Goal: Communication & Community: Participate in discussion

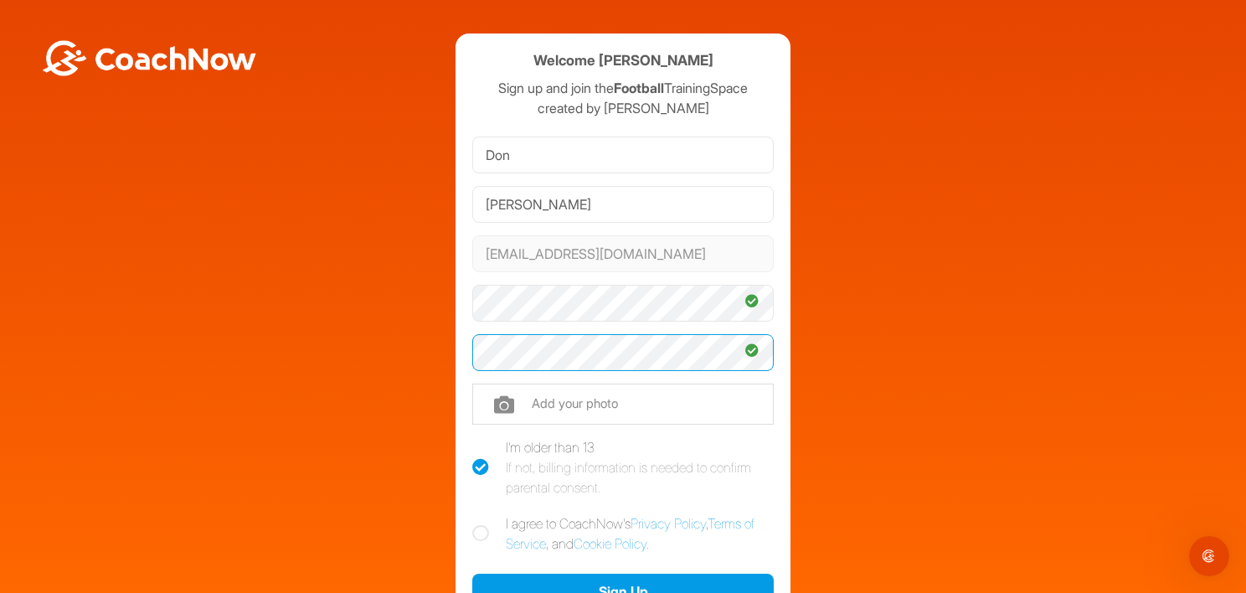
scroll to position [167, 0]
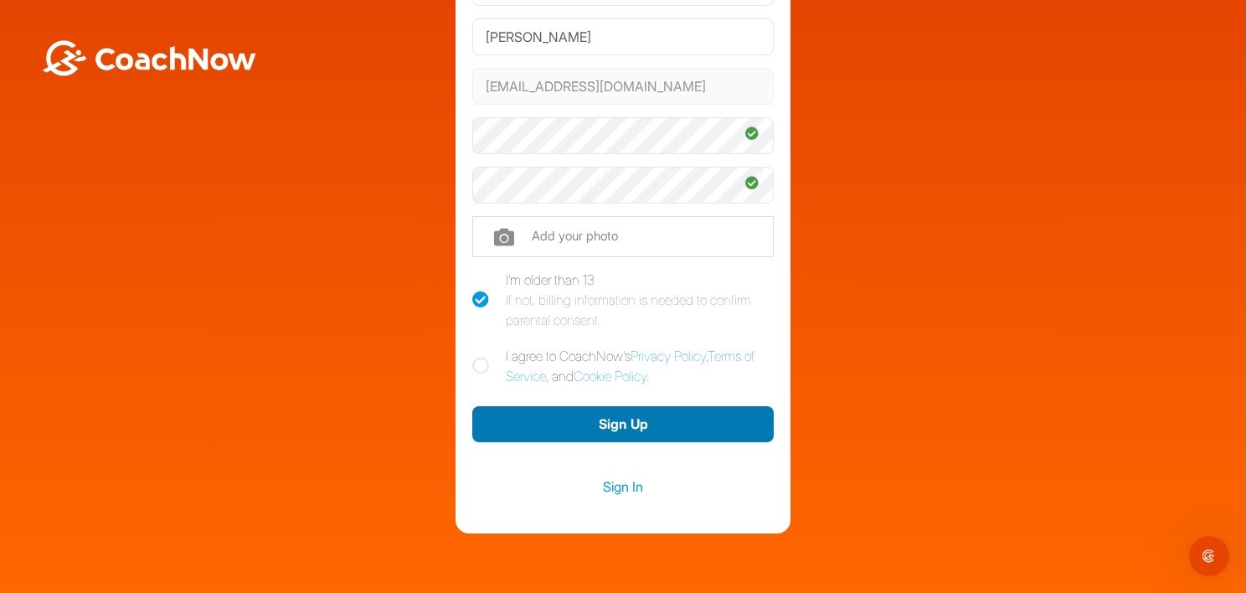
click at [585, 420] on button "Sign Up" at bounding box center [622, 424] width 301 height 36
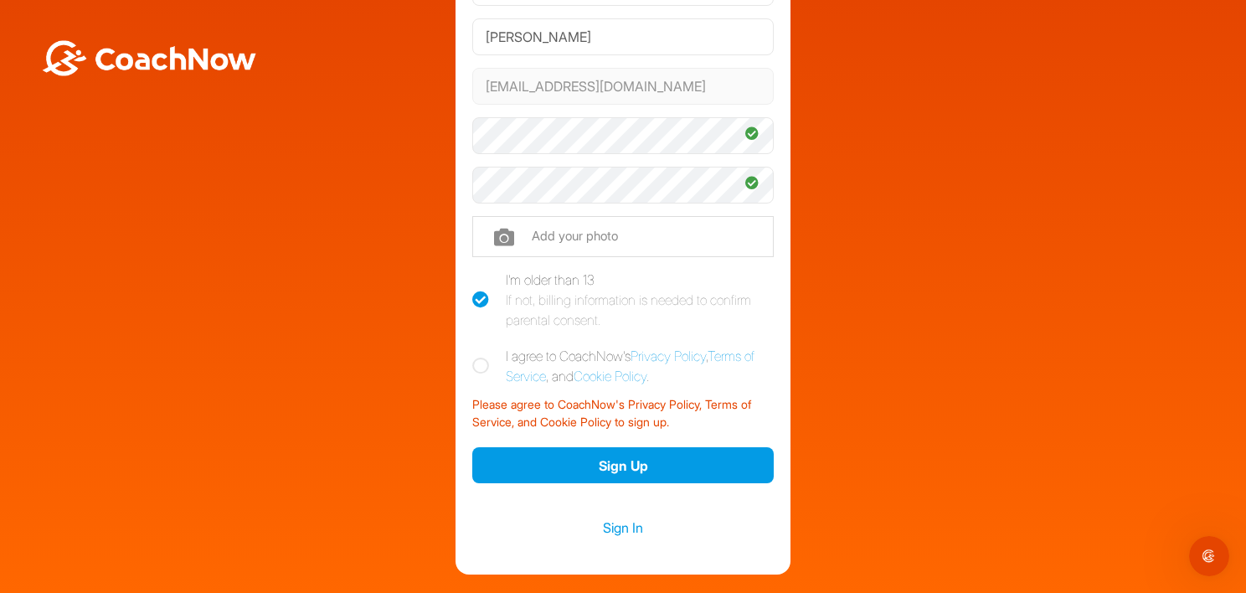
click at [472, 365] on icon at bounding box center [480, 366] width 17 height 17
click at [472, 357] on input "I agree to CoachNow's Privacy Policy , Terms of Service , and Cookie Policy ." at bounding box center [477, 351] width 11 height 11
checkbox input "true"
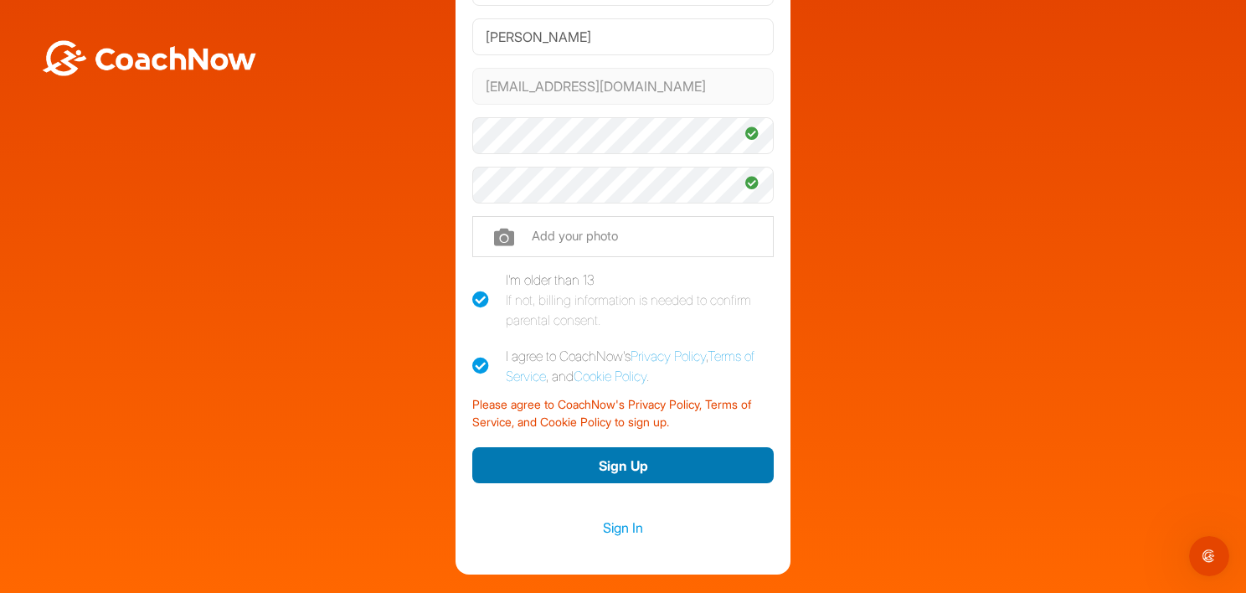
click at [587, 463] on button "Sign Up" at bounding box center [622, 465] width 301 height 36
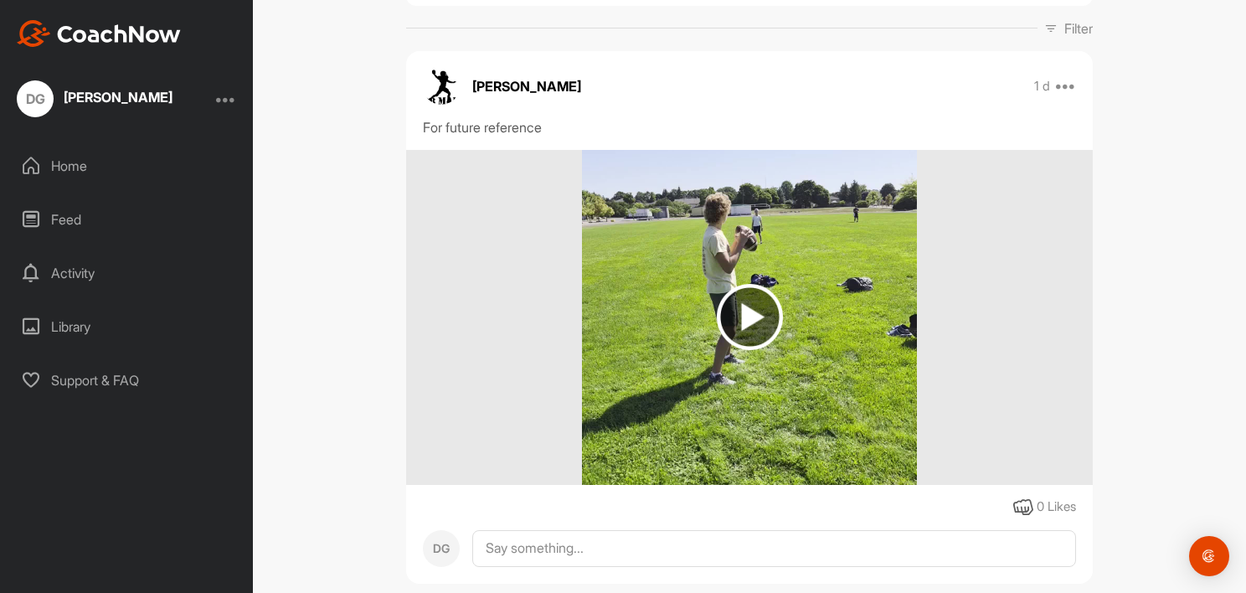
scroll to position [291, 0]
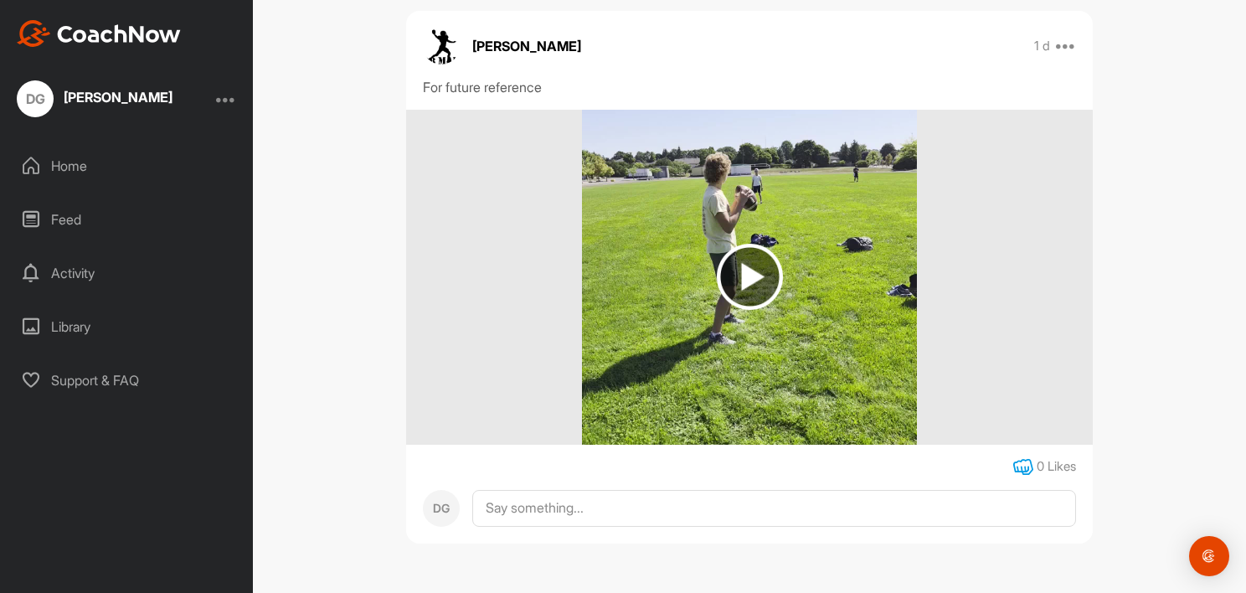
click at [1017, 459] on icon at bounding box center [1023, 467] width 20 height 20
click at [747, 270] on img at bounding box center [750, 277] width 66 height 66
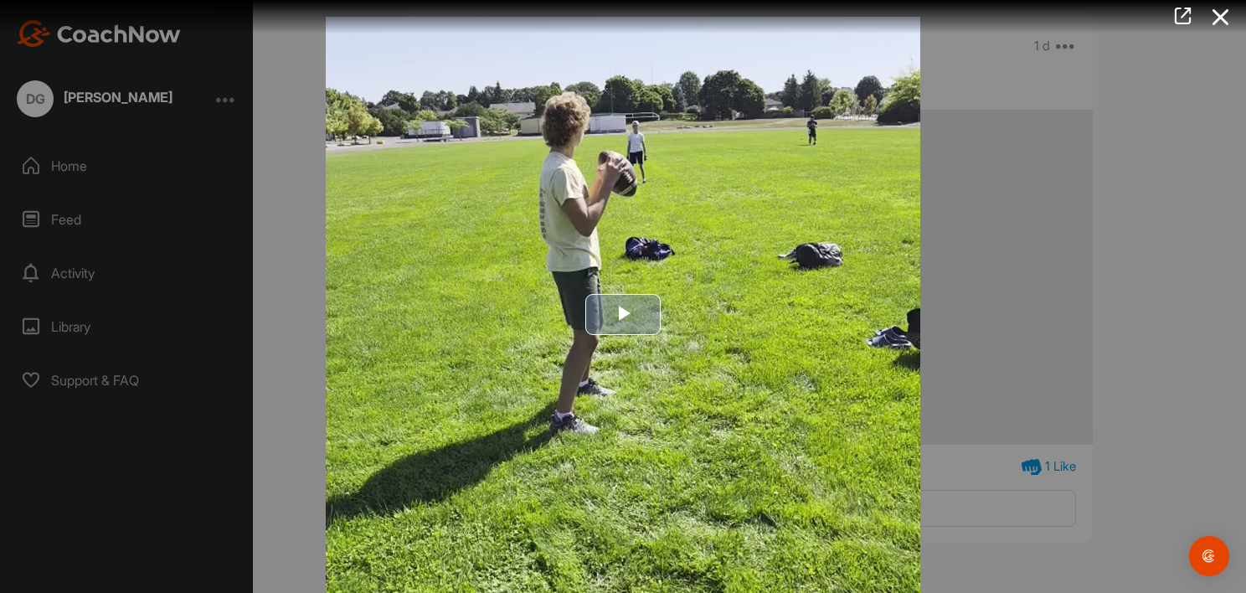
click at [623, 314] on span "Video Player" at bounding box center [623, 314] width 0 height 0
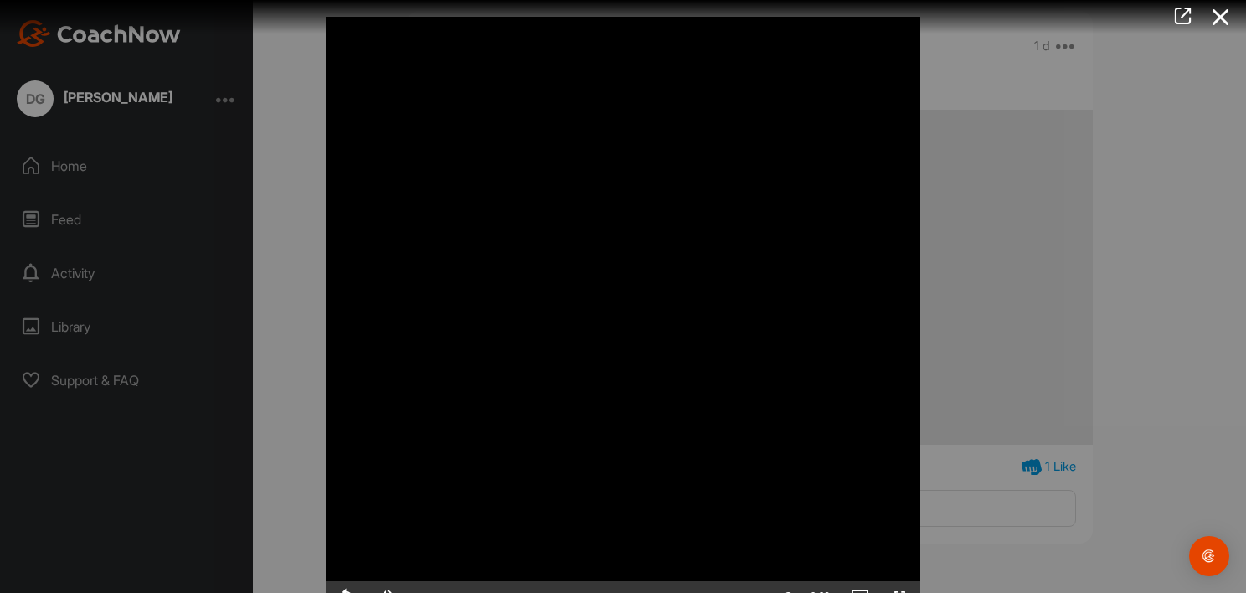
scroll to position [18, 0]
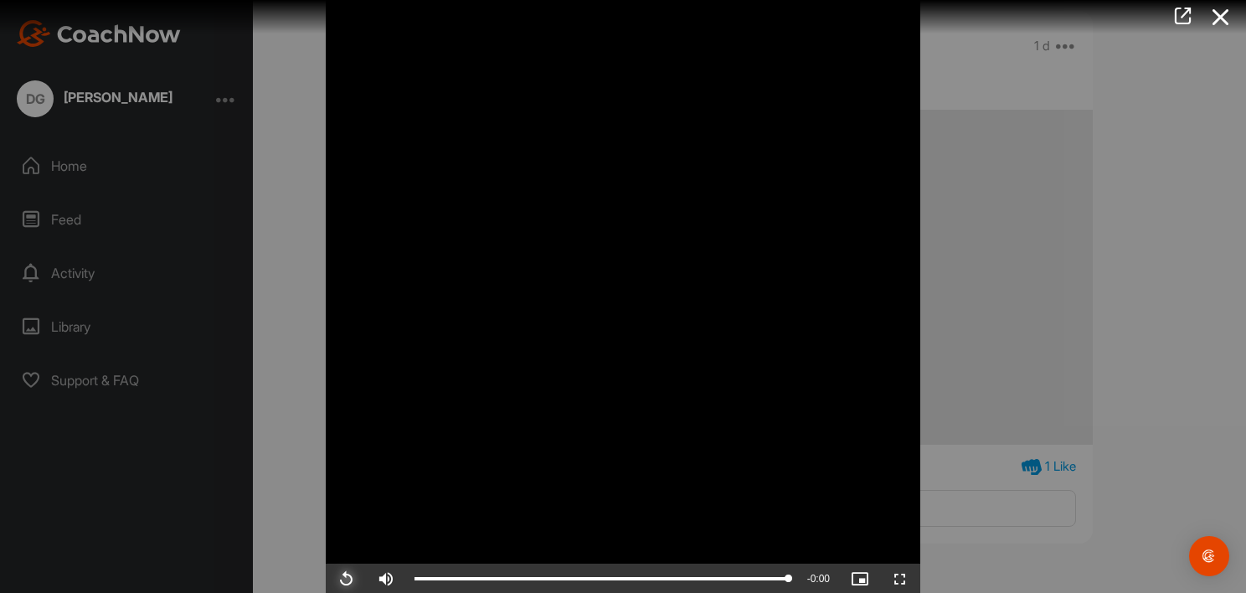
click at [342, 579] on span "Video Player" at bounding box center [346, 579] width 40 height 0
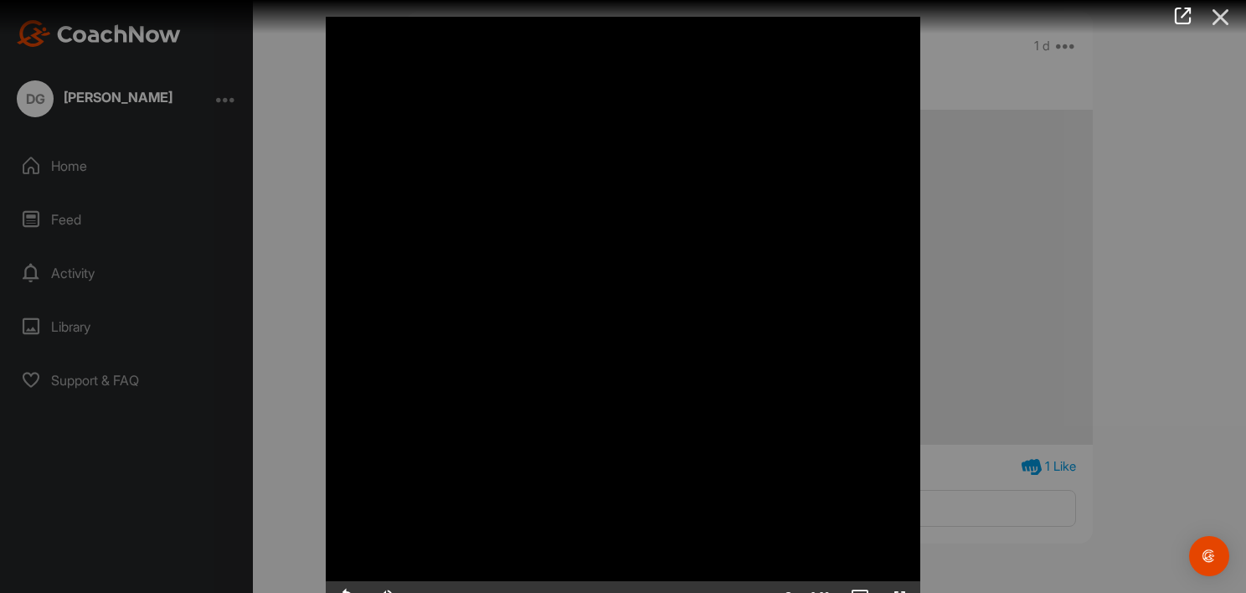
click at [1218, 16] on icon at bounding box center [1221, 17] width 39 height 31
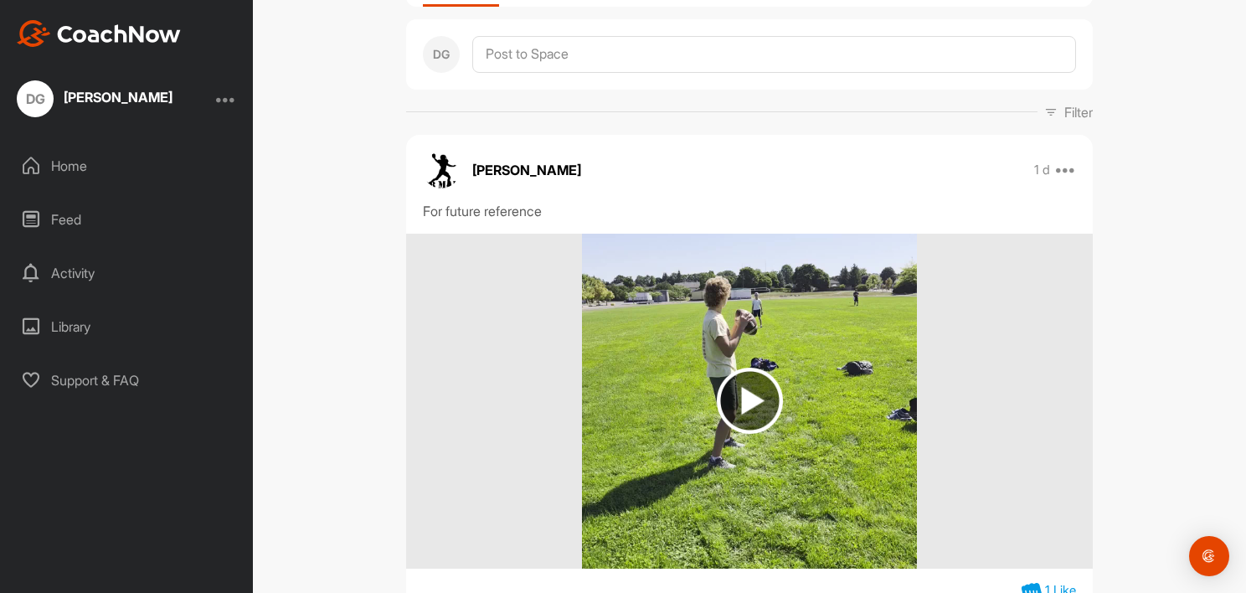
scroll to position [291, 0]
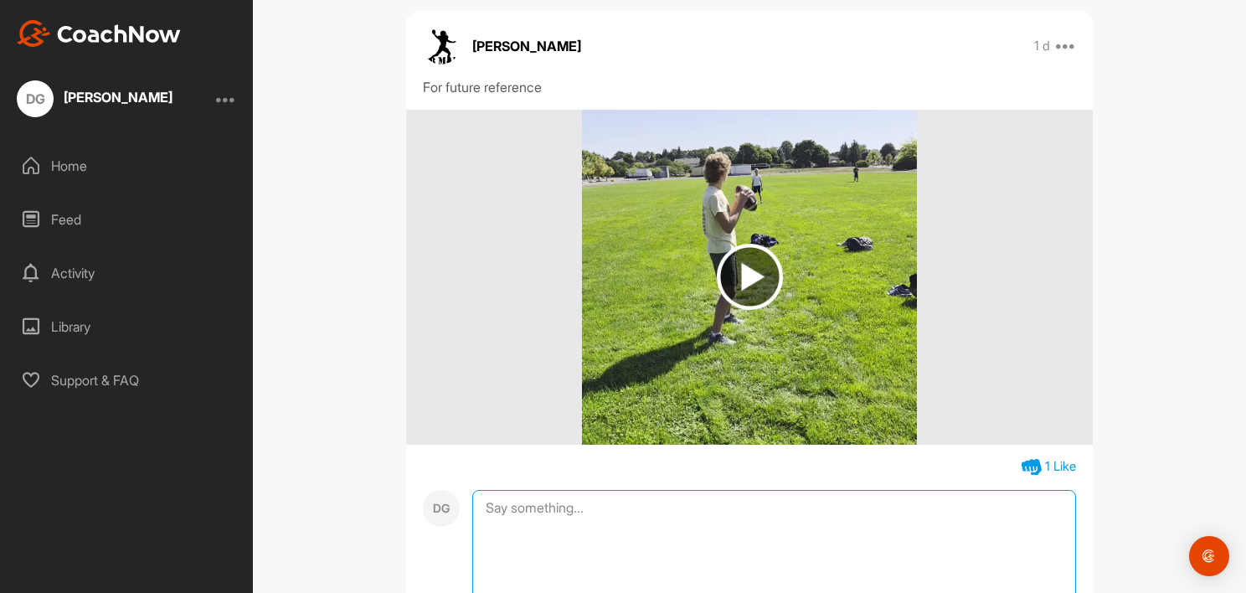
click at [533, 509] on textarea at bounding box center [774, 573] width 604 height 167
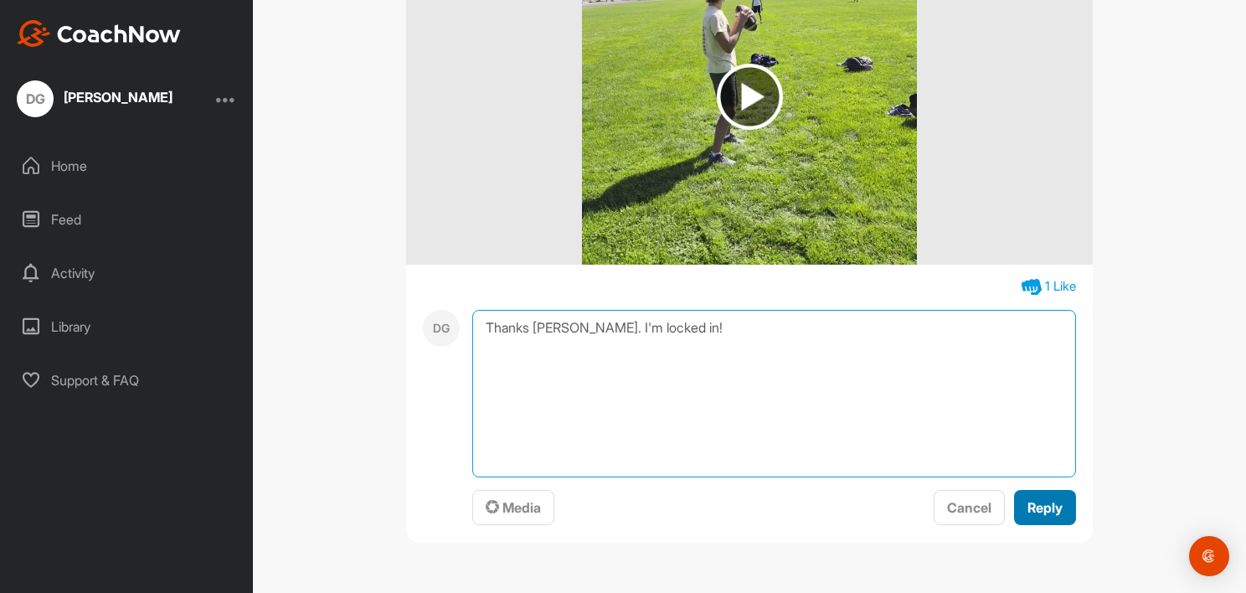
type textarea "Thanks buddy. I'm locked in!"
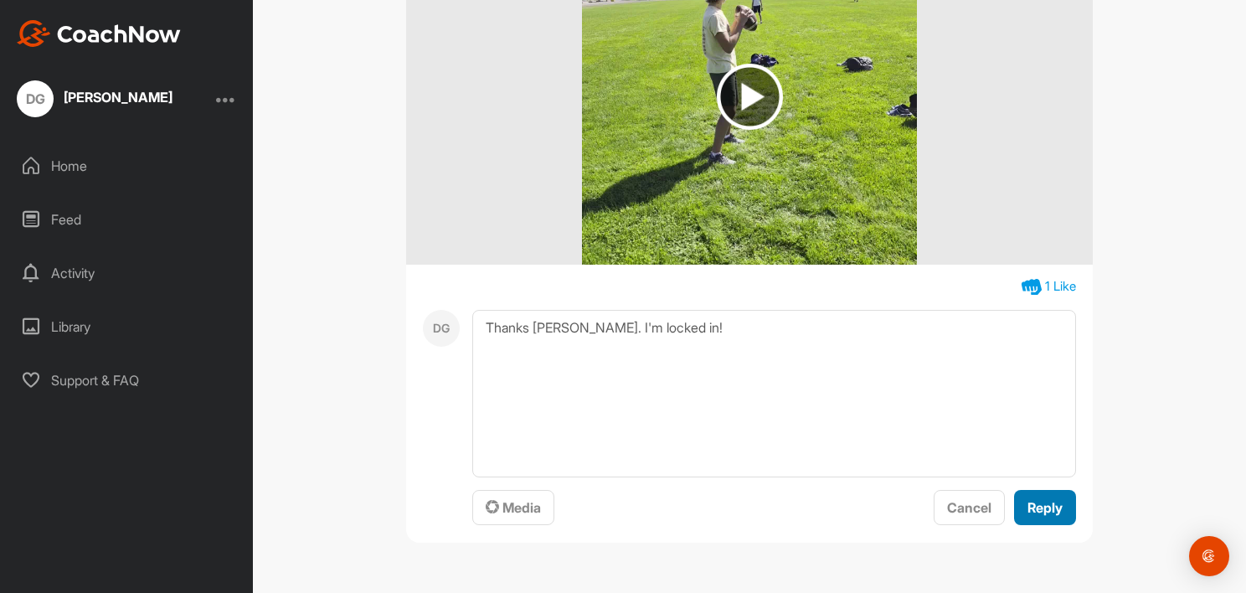
drag, startPoint x: 1043, startPoint y: 506, endPoint x: 1022, endPoint y: 456, distance: 53.7
click at [1042, 504] on span "Reply" at bounding box center [1045, 507] width 35 height 17
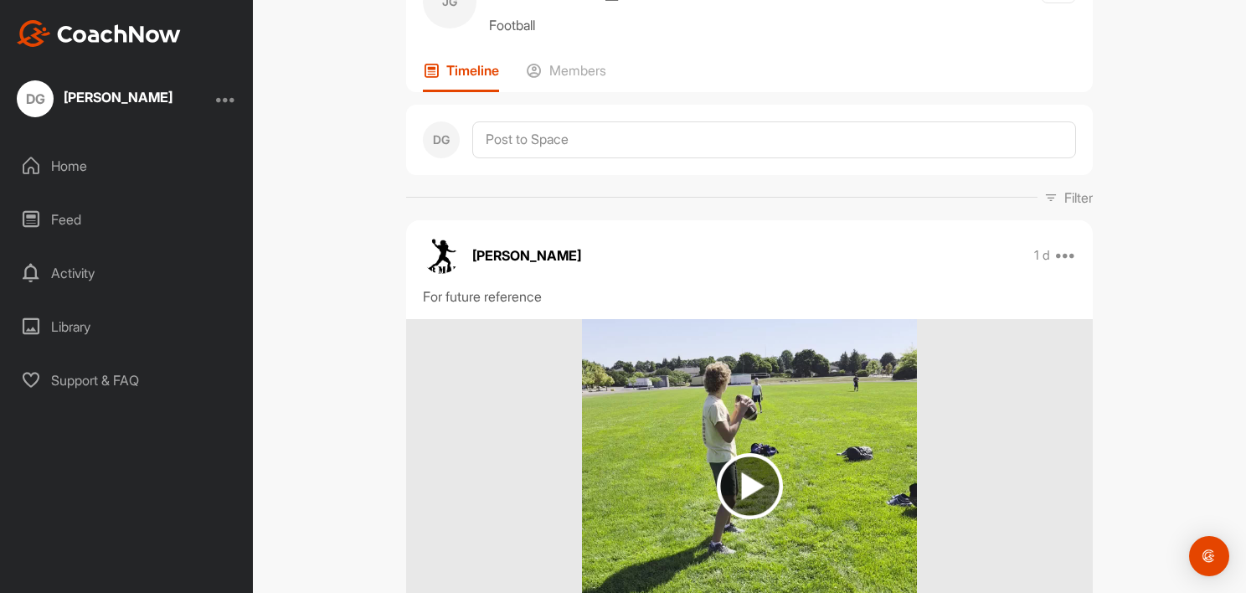
scroll to position [0, 0]
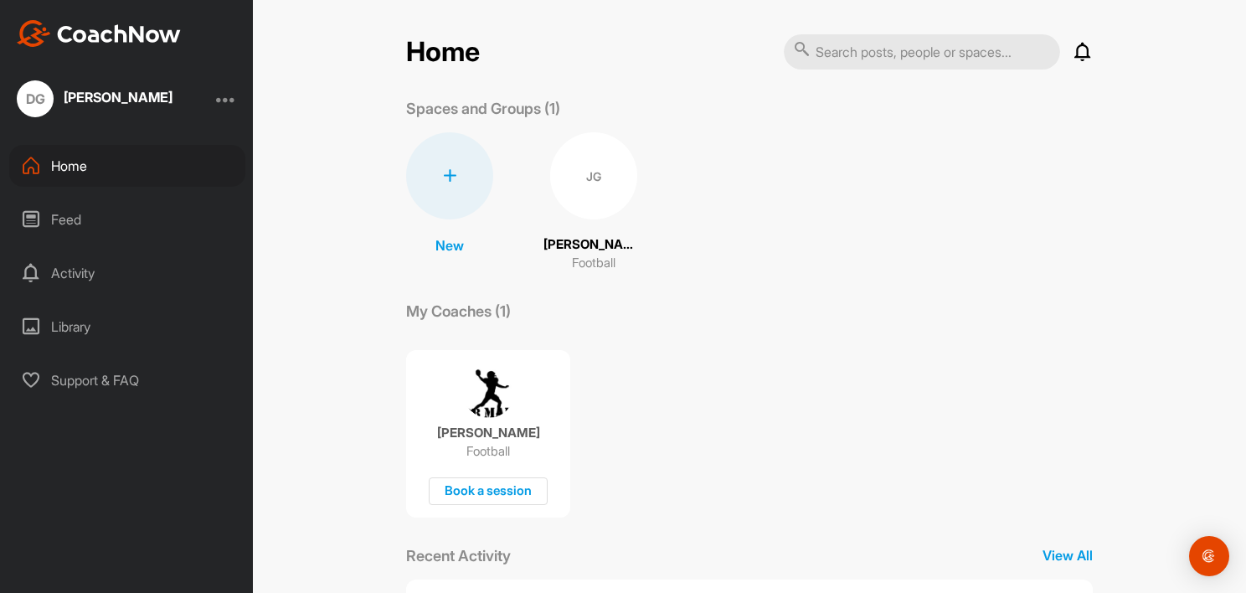
click at [217, 100] on div "DG Don Garrison" at bounding box center [126, 98] width 253 height 37
click at [229, 96] on div at bounding box center [226, 99] width 20 height 20
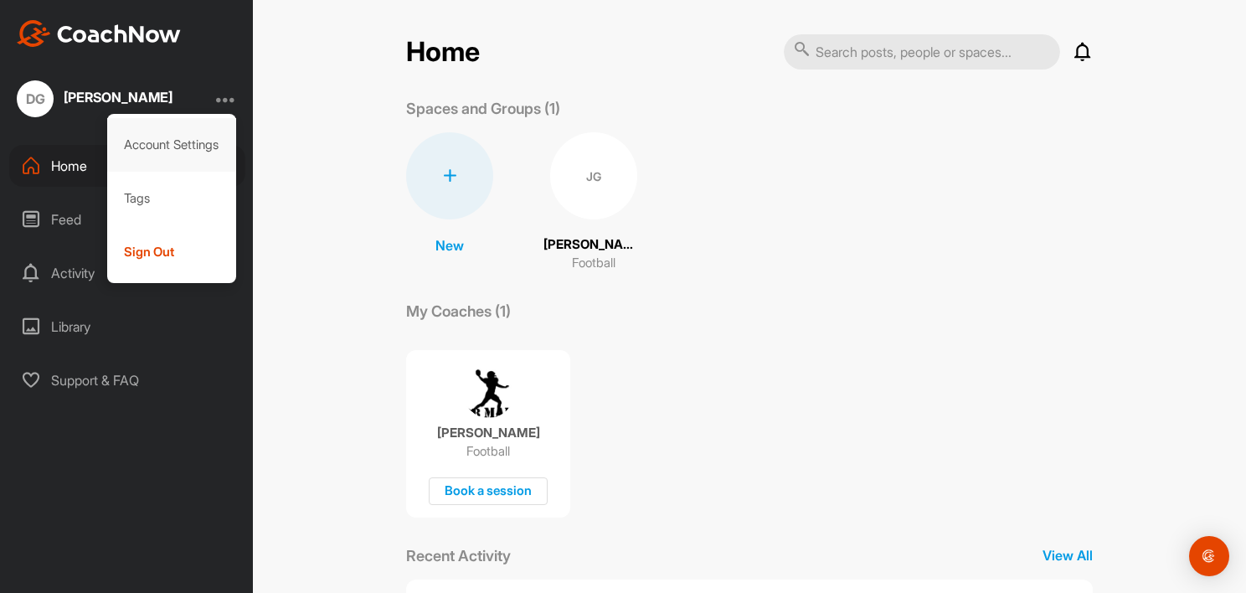
click at [155, 141] on div "Account Settings" at bounding box center [172, 145] width 130 height 54
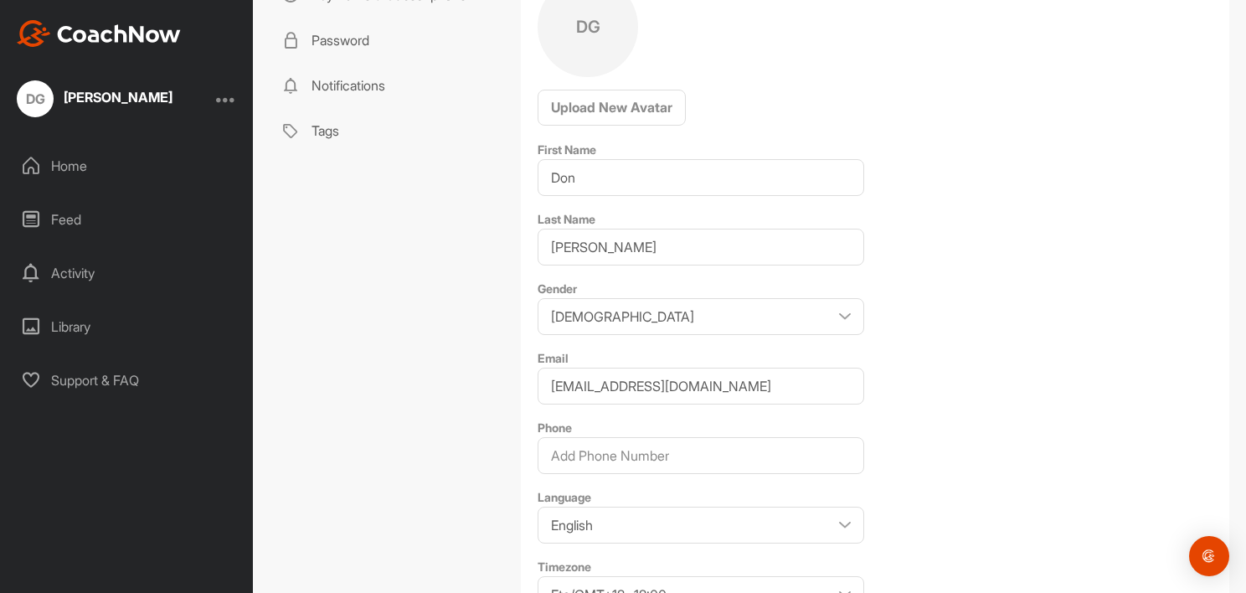
scroll to position [29, 0]
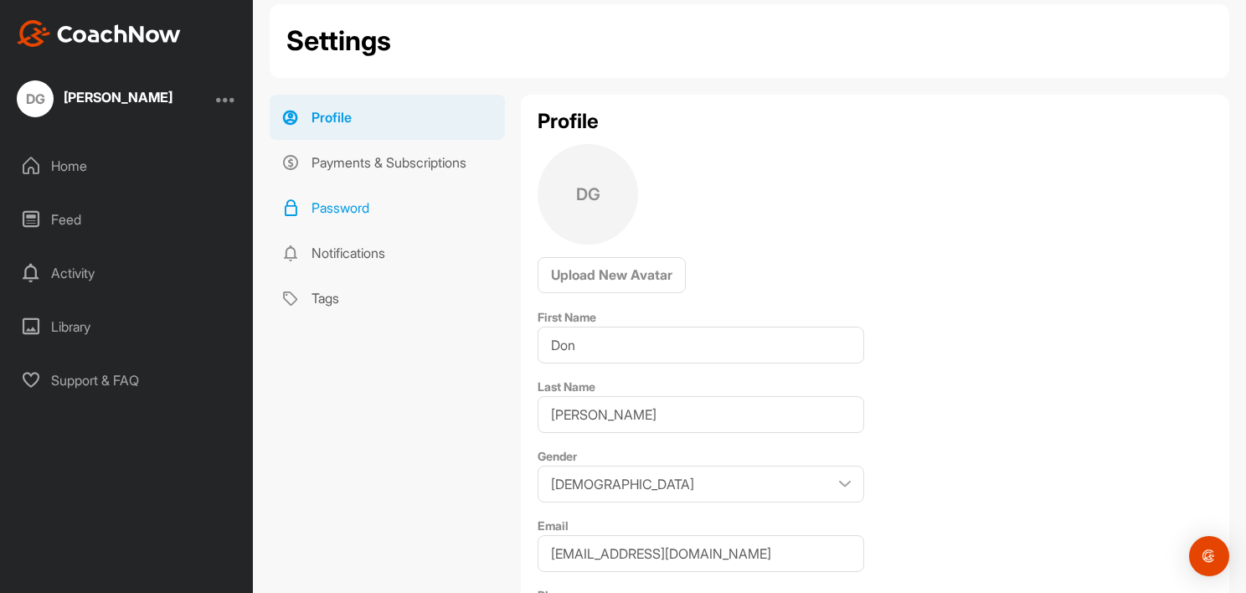
click at [328, 206] on link "Password" at bounding box center [387, 207] width 235 height 45
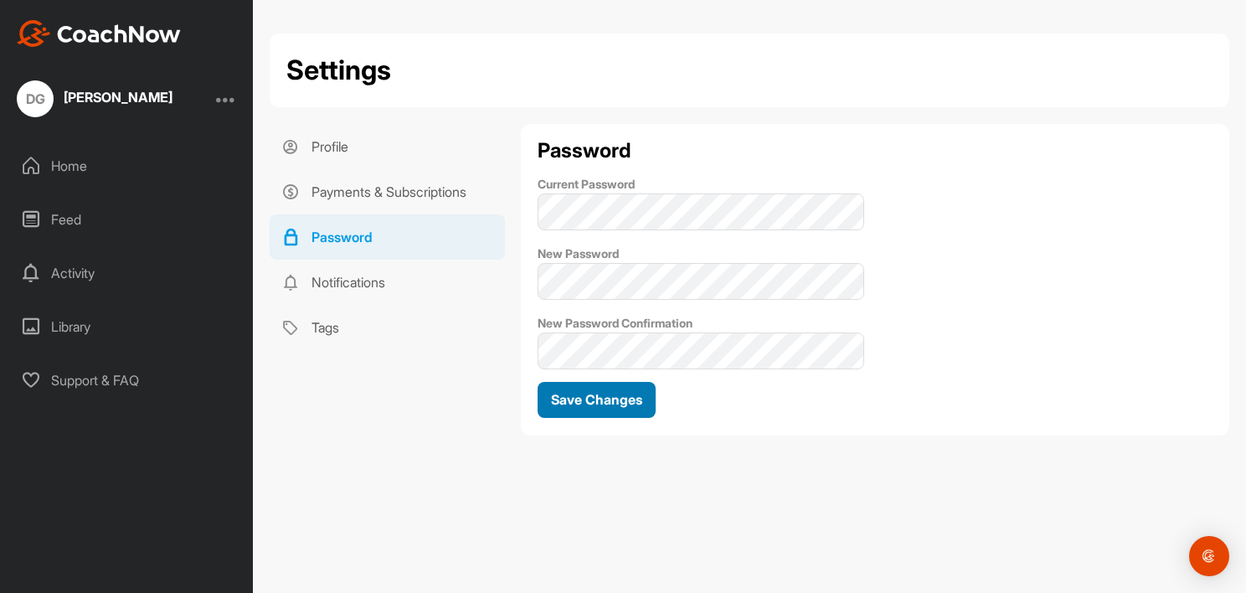
click at [610, 403] on span "Save Changes" at bounding box center [596, 399] width 91 height 17
